Goal: Find specific page/section: Find specific page/section

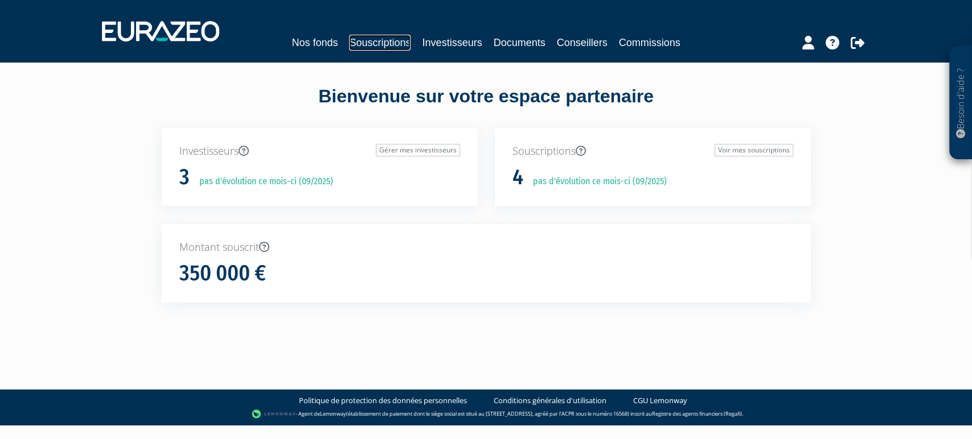
click at [357, 38] on link "Souscriptions" at bounding box center [379, 43] width 61 height 16
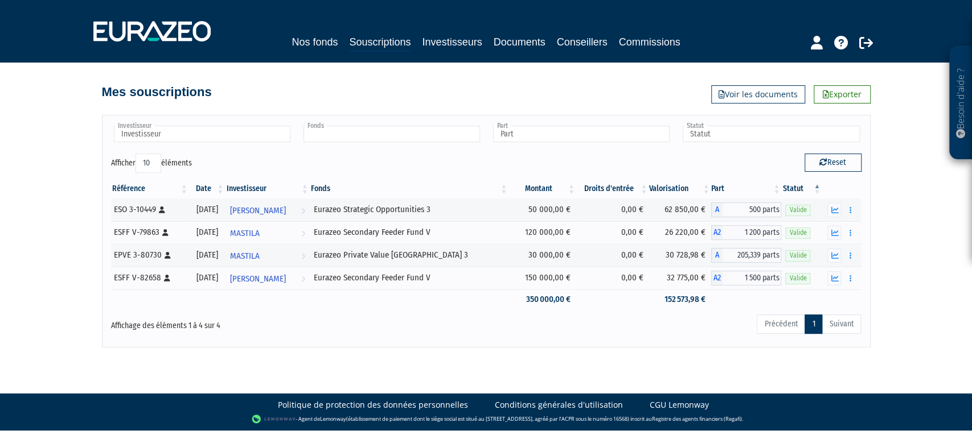
click at [398, 137] on input "text" at bounding box center [391, 134] width 176 height 17
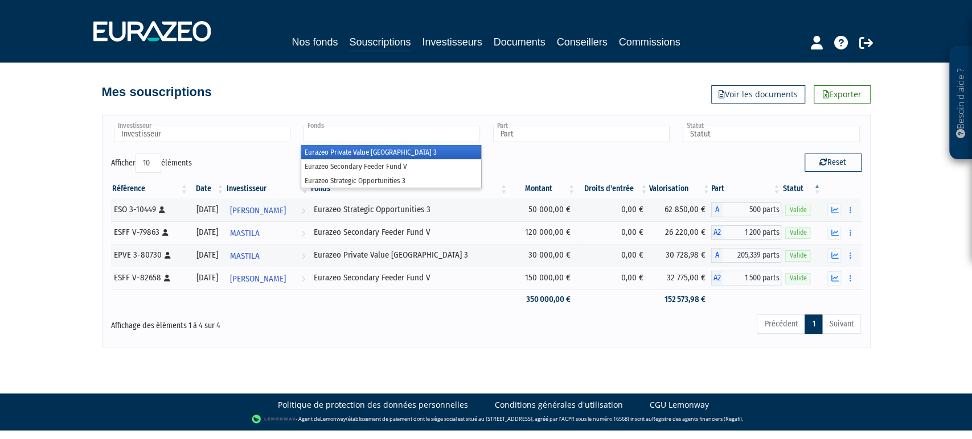
click at [392, 150] on li "Eurazeo Private Value Europe 3" at bounding box center [391, 152] width 180 height 14
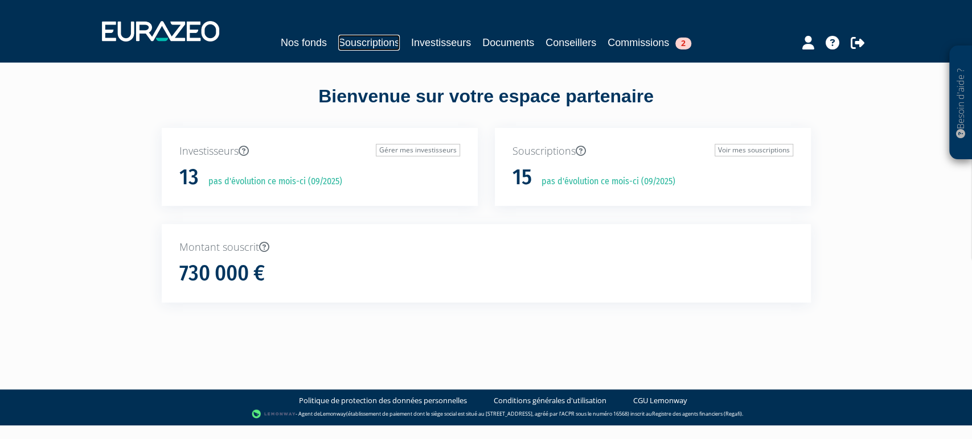
click at [347, 43] on link "Souscriptions" at bounding box center [368, 43] width 61 height 16
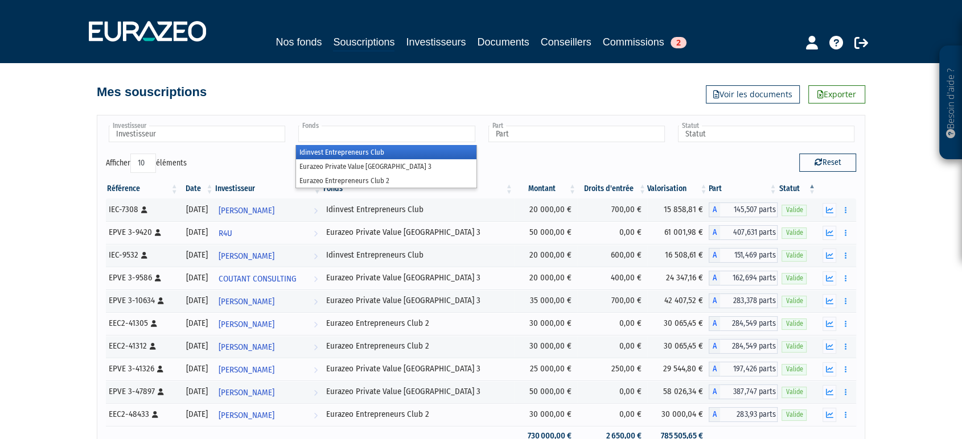
click at [364, 134] on input "text" at bounding box center [386, 134] width 176 height 17
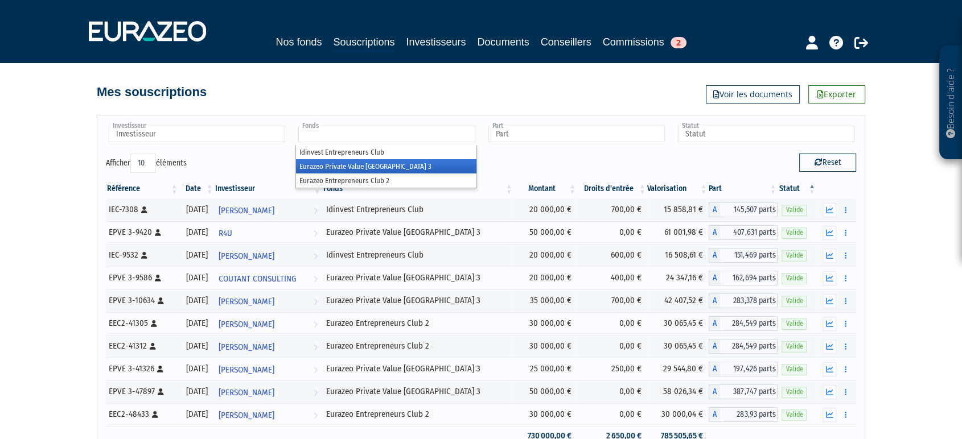
click at [351, 170] on li "Eurazeo Private Value [GEOGRAPHIC_DATA] 3" at bounding box center [386, 166] width 180 height 14
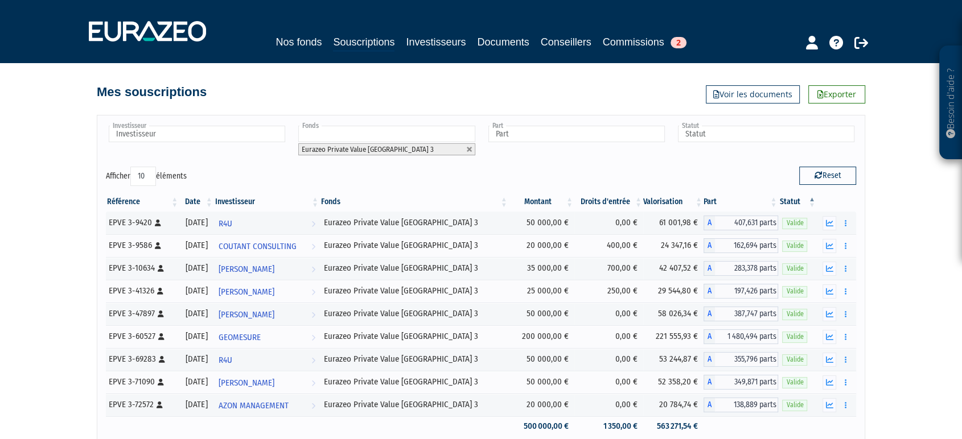
click at [824, 44] on div at bounding box center [816, 41] width 134 height 22
click at [807, 45] on icon at bounding box center [811, 43] width 12 height 14
